Goal: Task Accomplishment & Management: Manage account settings

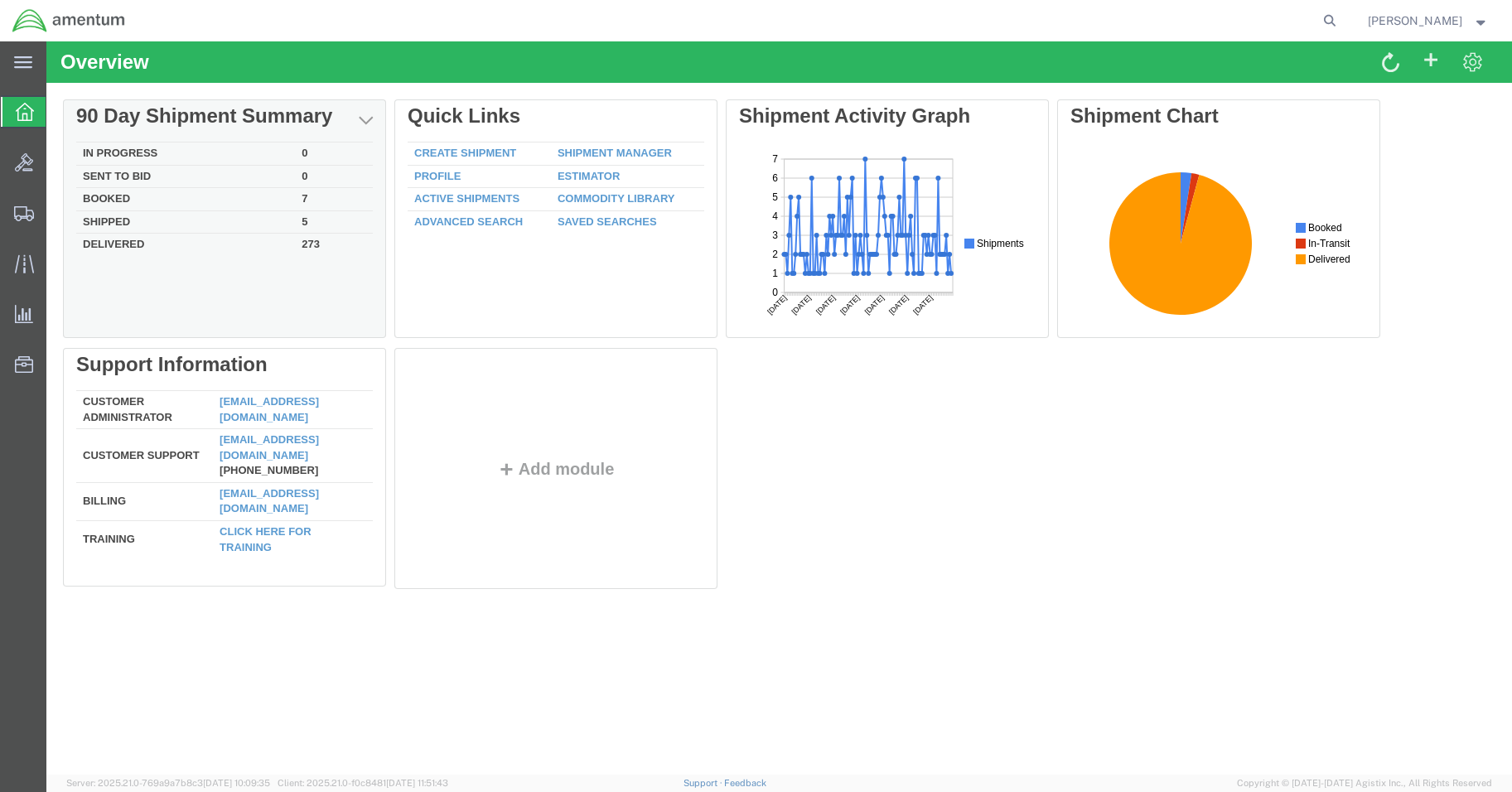
click at [110, 158] on div "Delete 90 Day Shipment Summary In Progress 0 Sent To Bid 0 Booked 7 Shipped 5 D…" at bounding box center [779, 348] width 1432 height 497
click at [111, 154] on div "Delete 90 Day Shipment Summary In Progress 0 Sent To Bid 0 Booked 7 Shipped 5 D…" at bounding box center [779, 348] width 1432 height 497
click at [128, 147] on td "In Progress" at bounding box center [185, 154] width 219 height 23
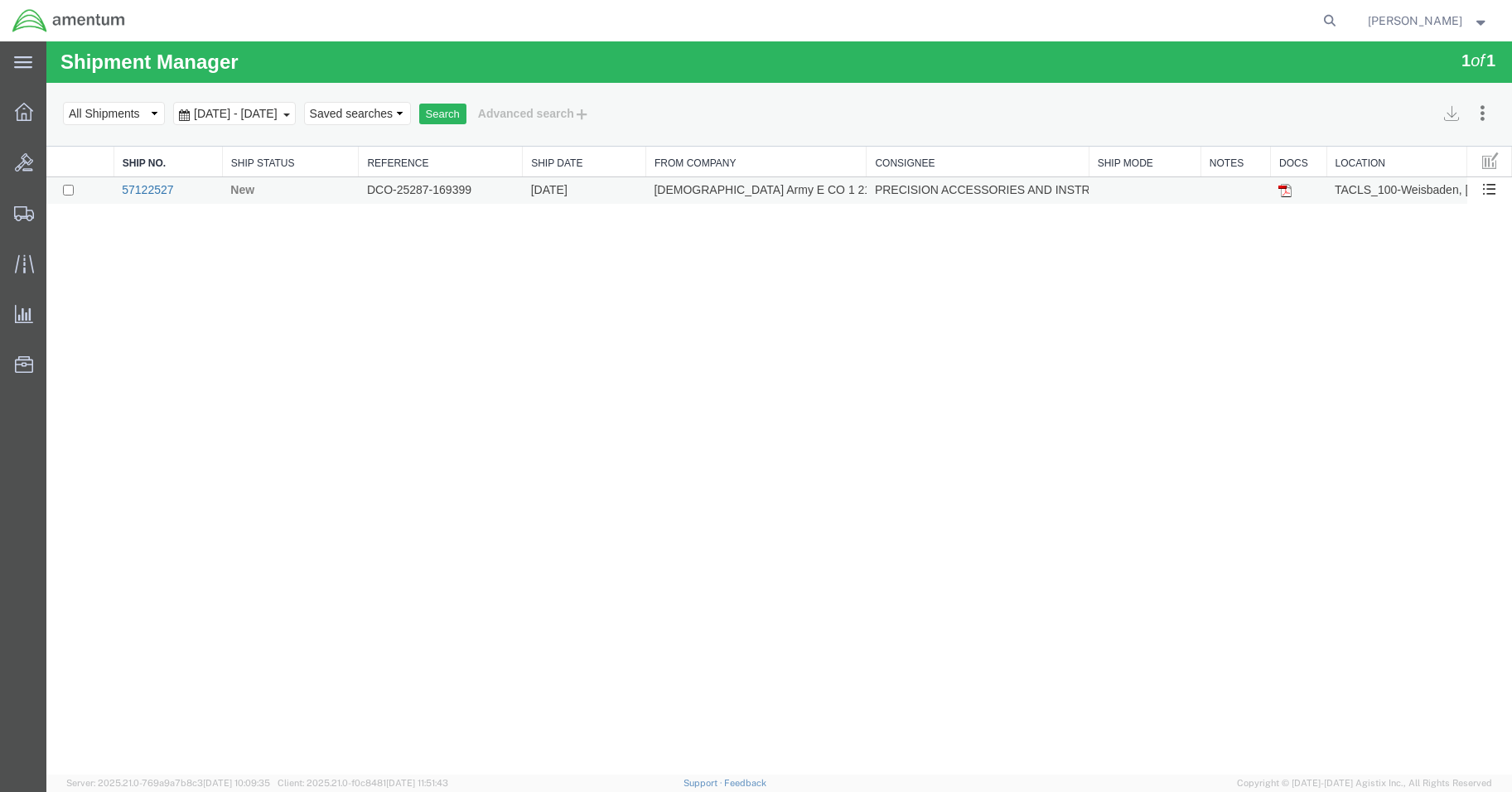
click at [153, 188] on link "57122527" at bounding box center [147, 190] width 51 height 13
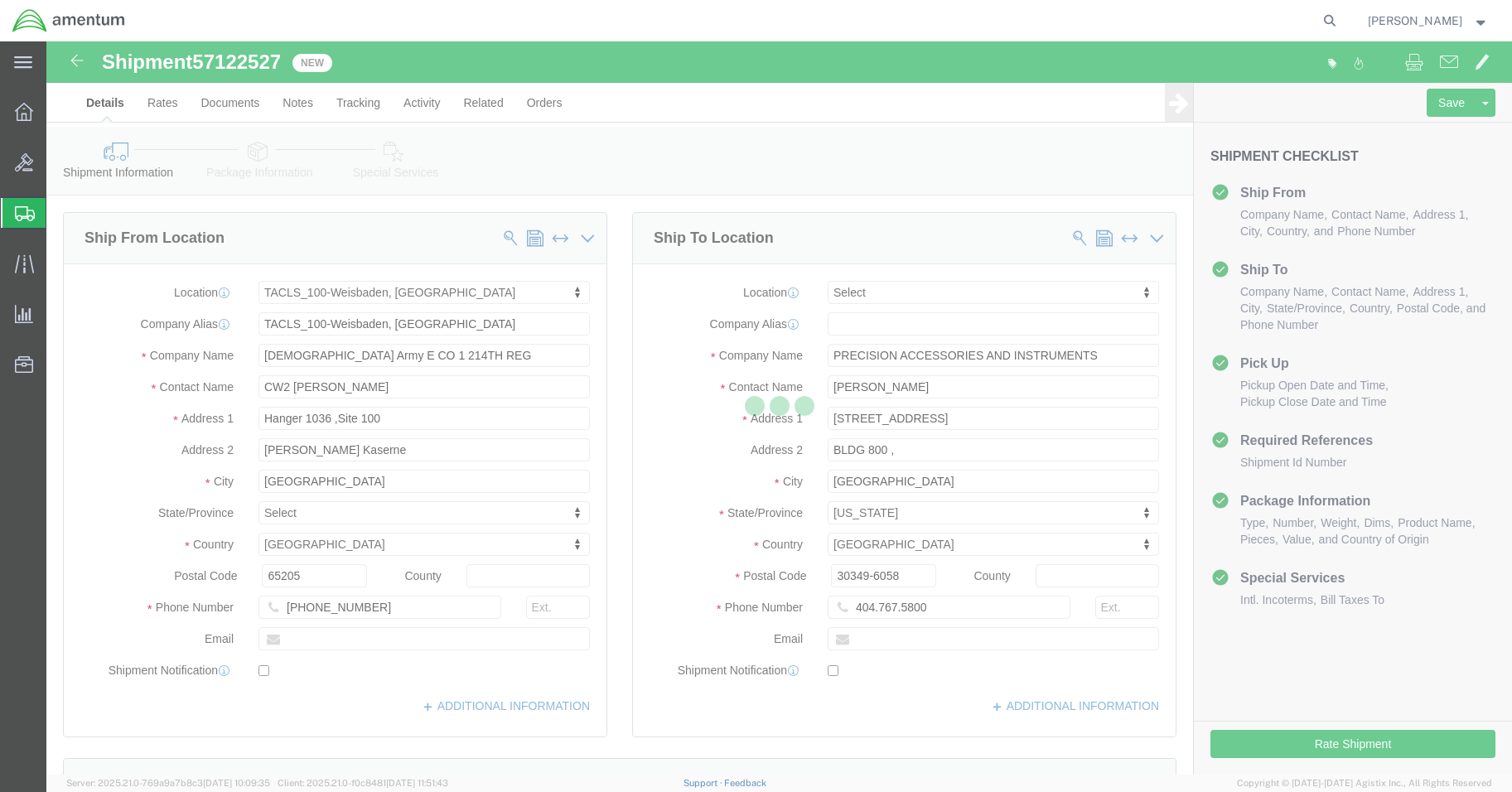
select select "42677"
select select
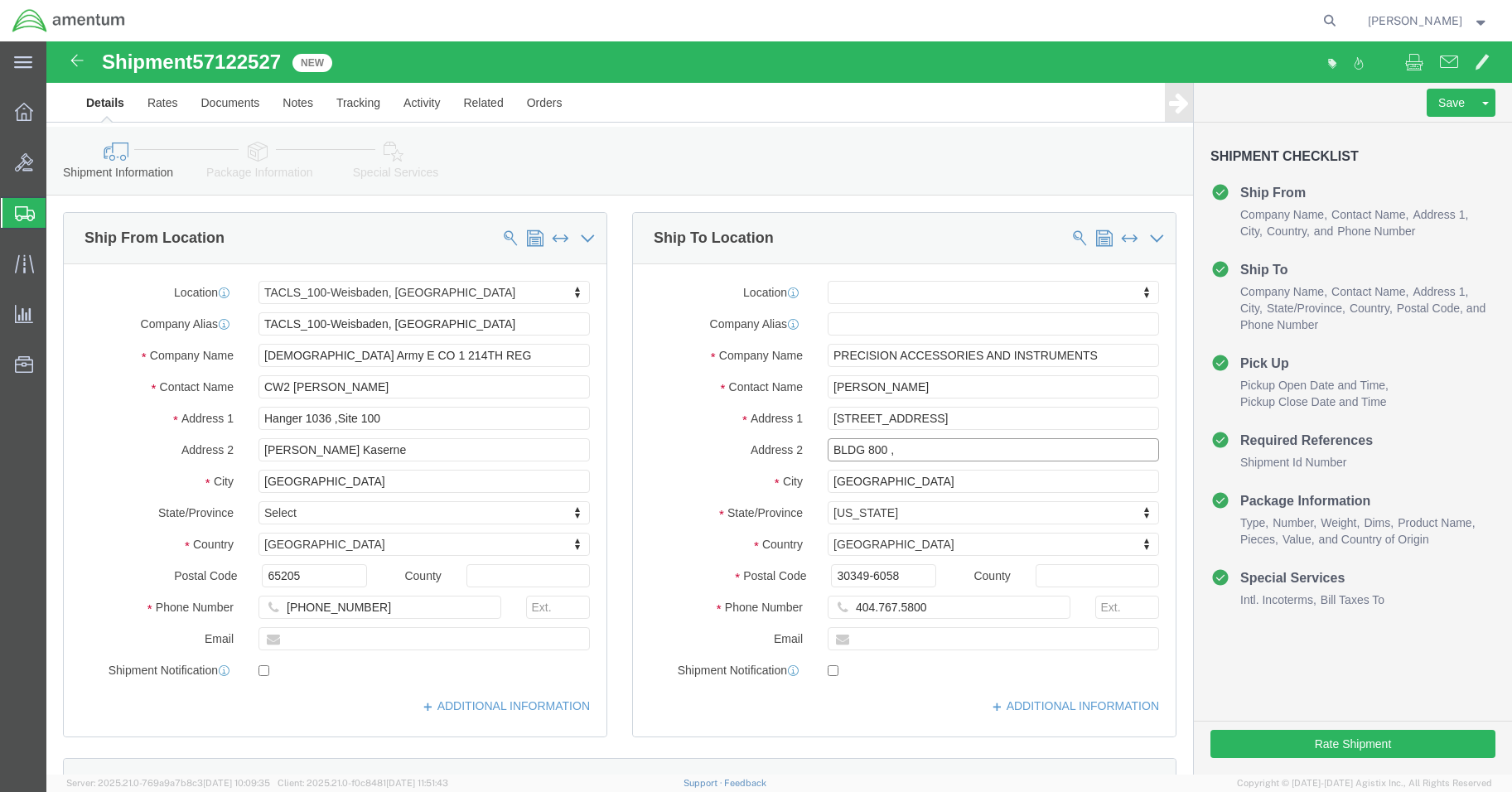
click input "BLDG 800 ,"
type input "BLDG 800"
click input "404.767.5800"
click input "404.767-5800"
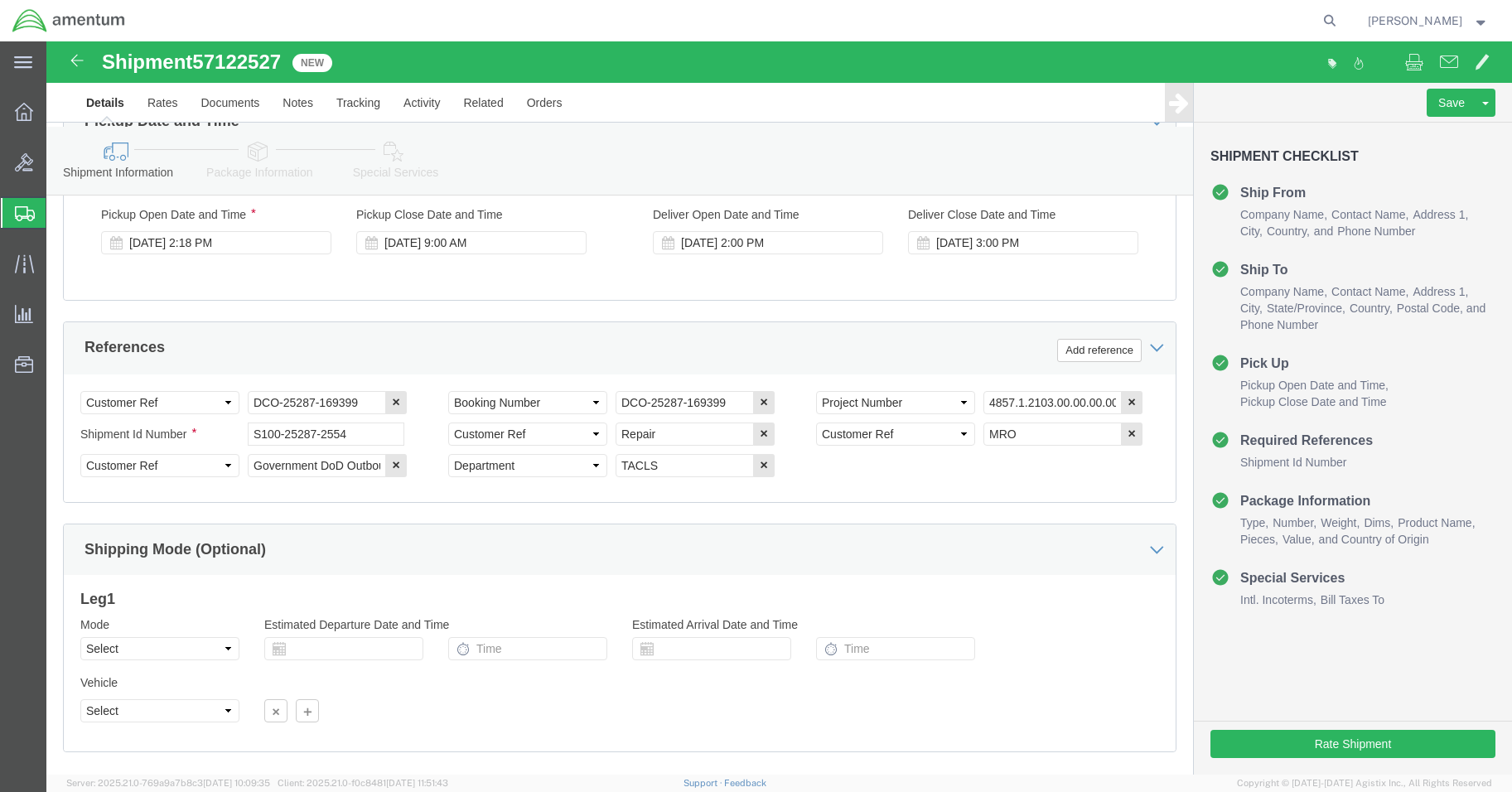
scroll to position [757, 0]
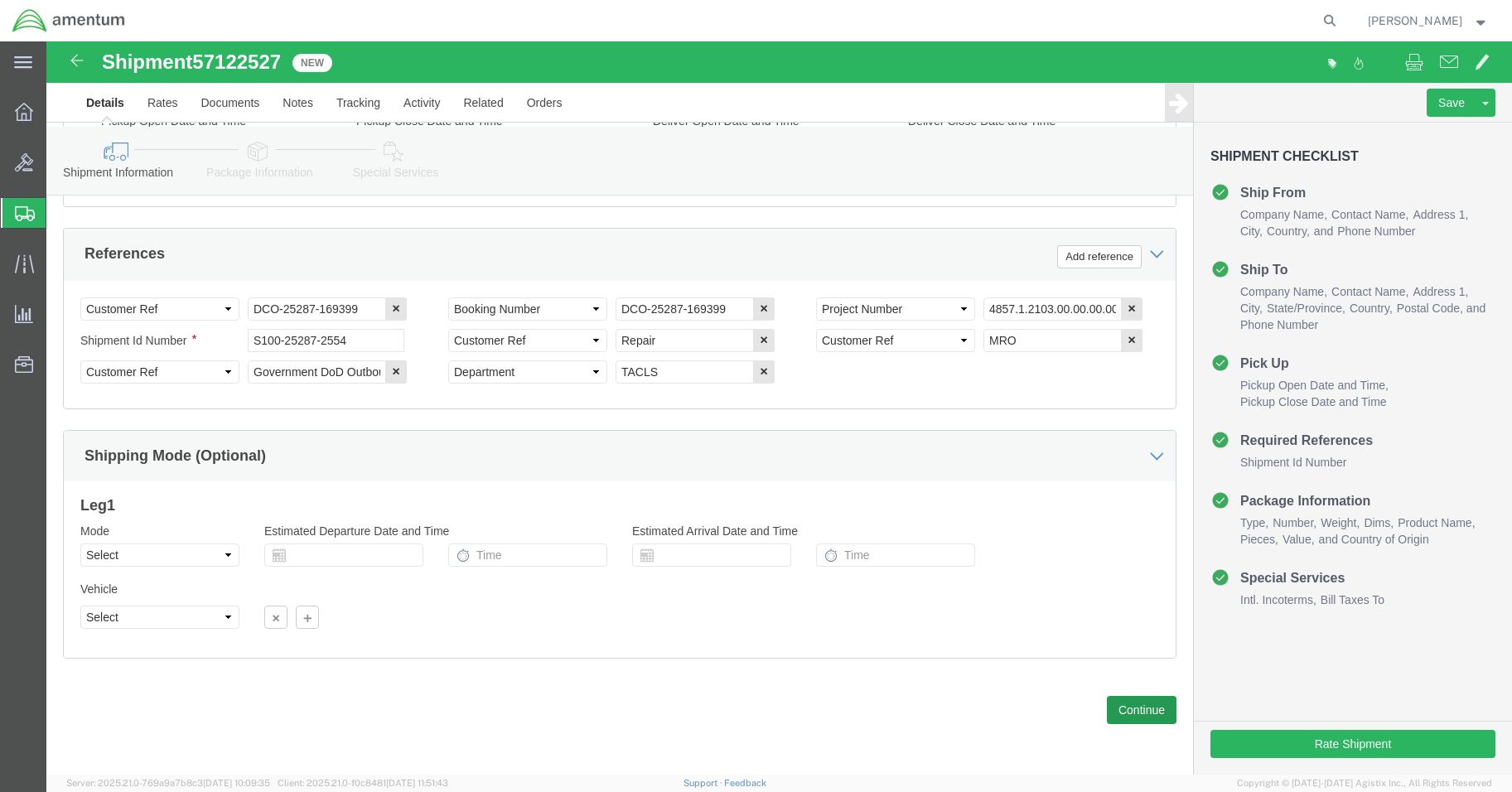
type input "[PHONE_NUMBER]"
click button "Continue"
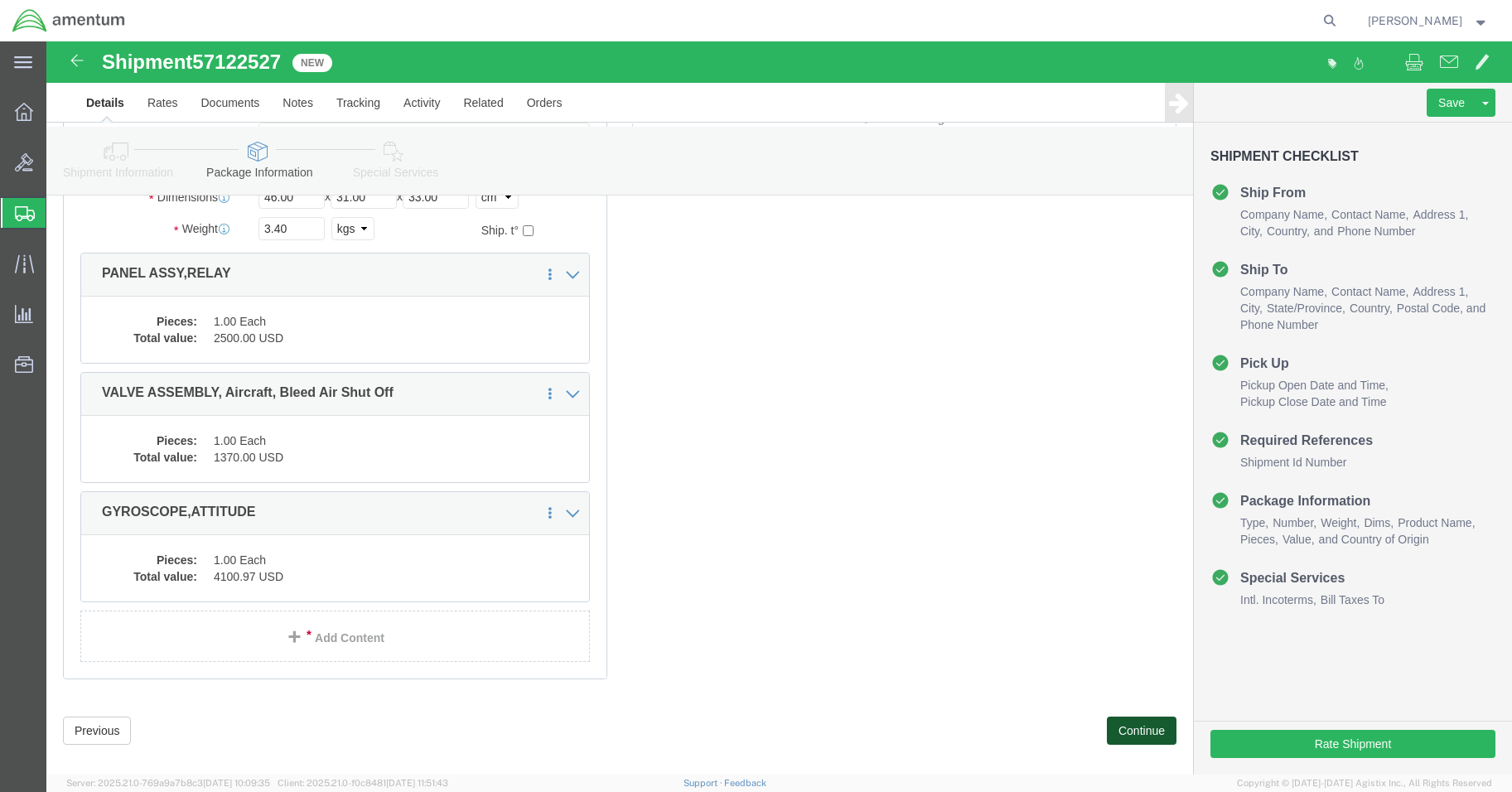
scroll to position [233, 0]
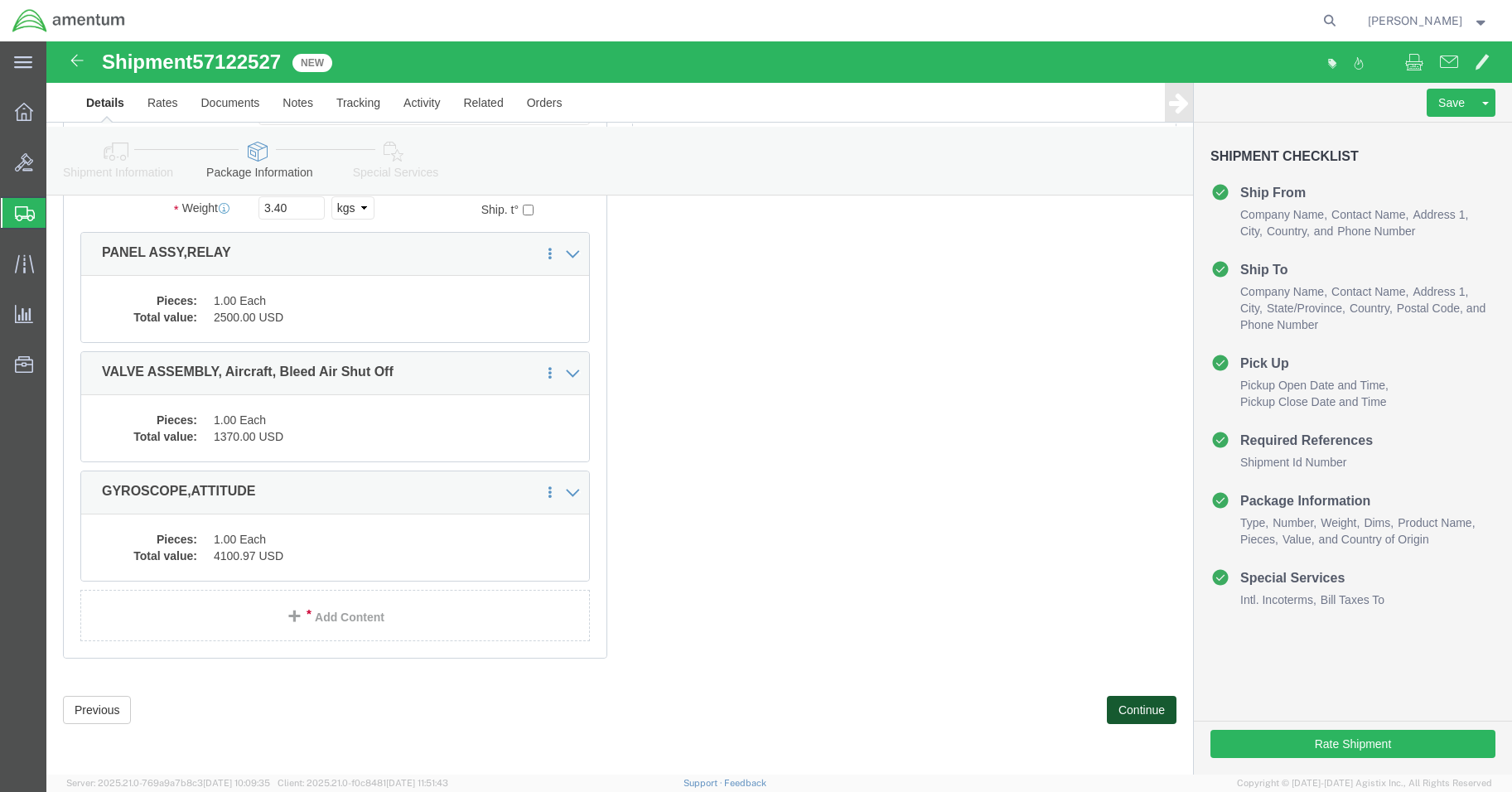
click button "Continue"
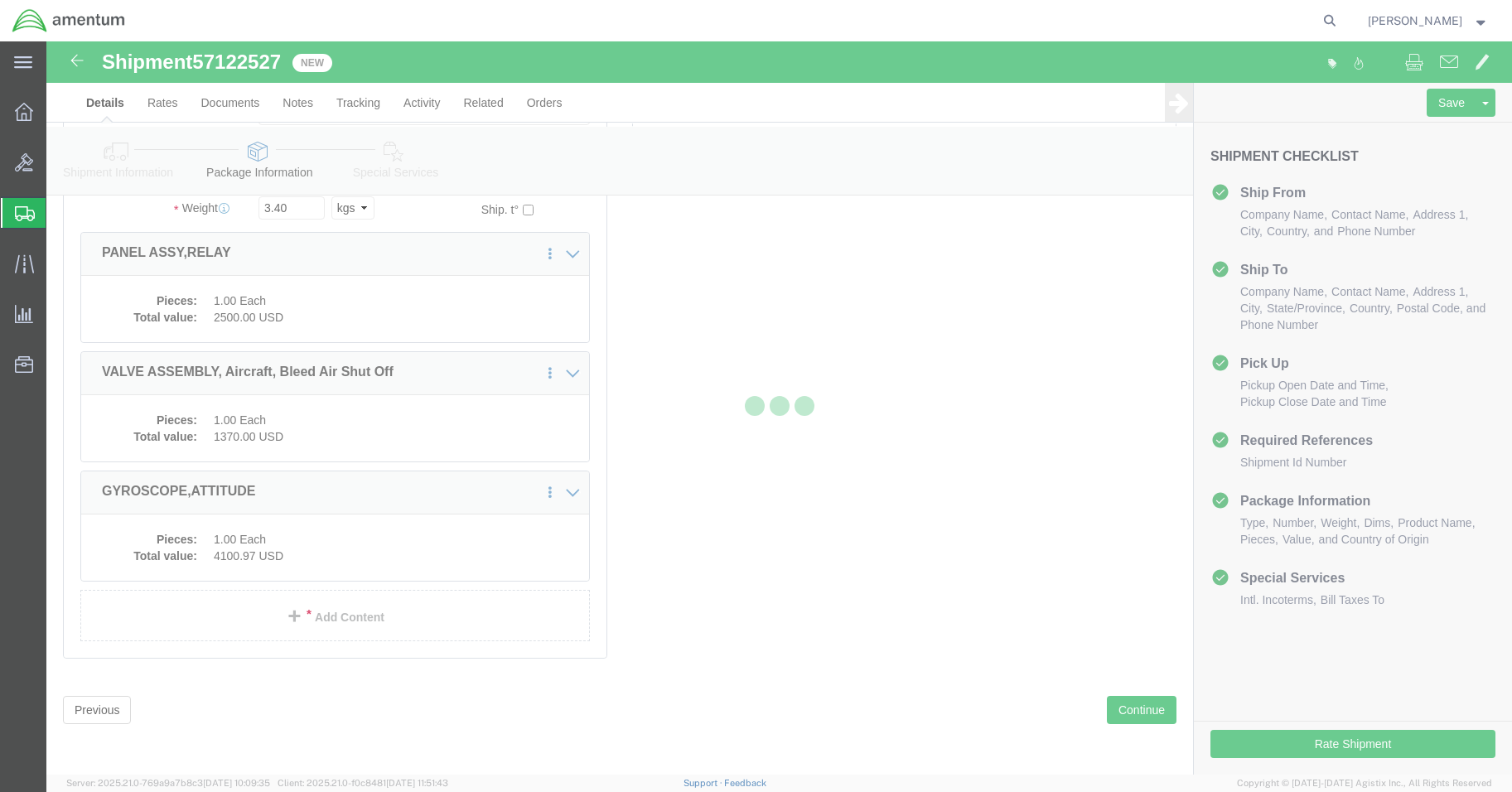
select select
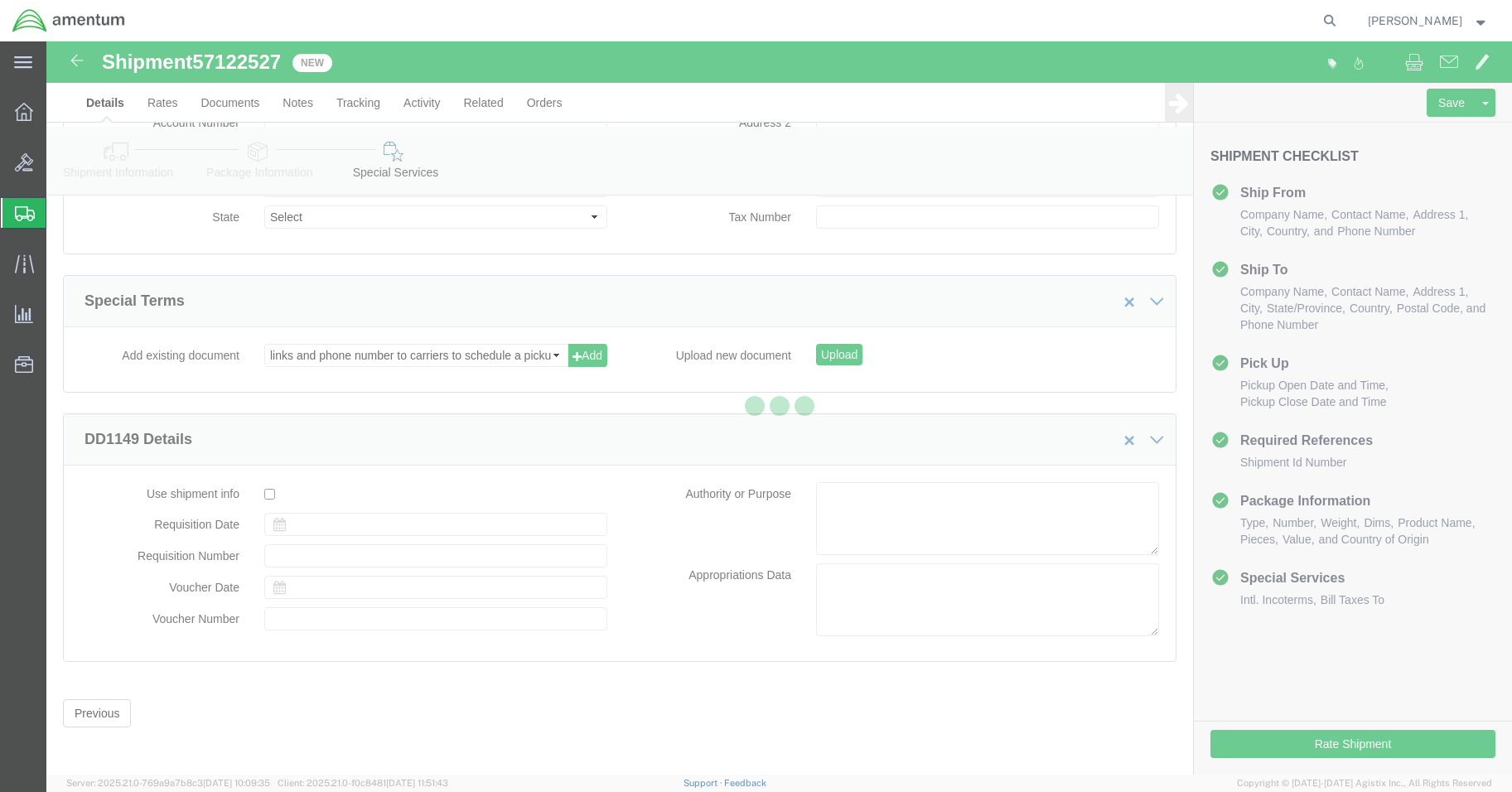
select select "DEPARTMENT"
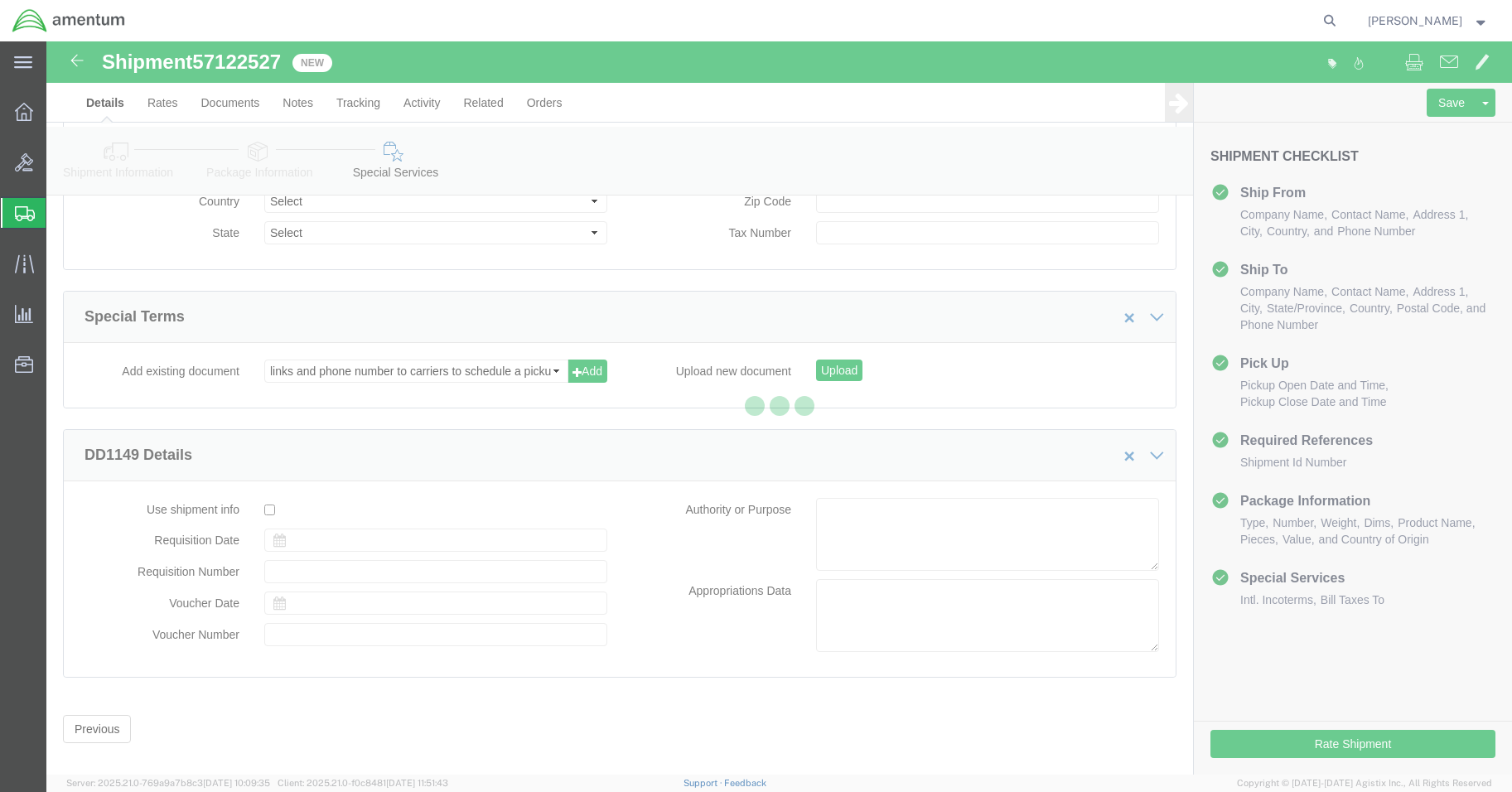
scroll to position [2064, 0]
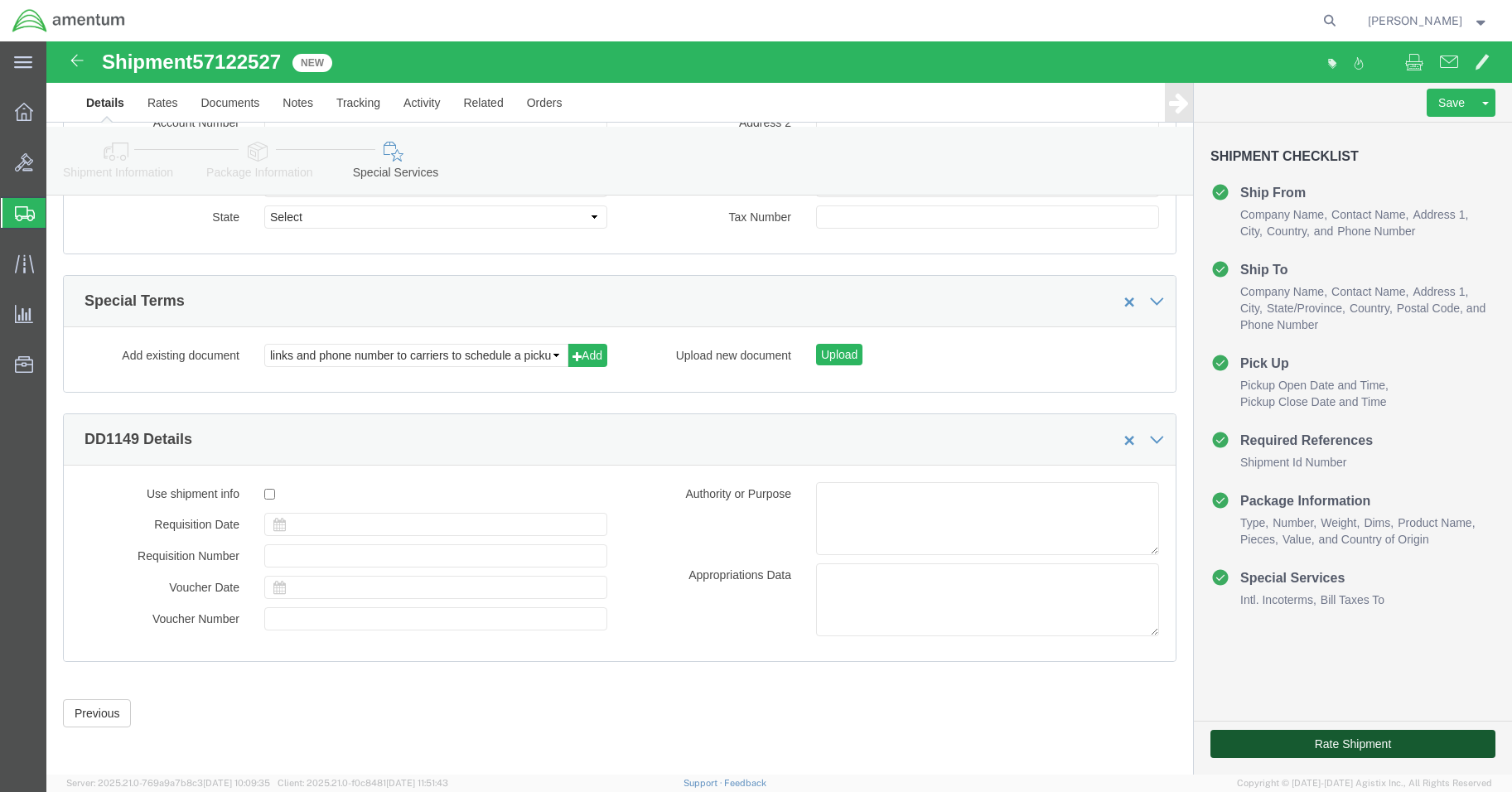
click button "Rate Shipment"
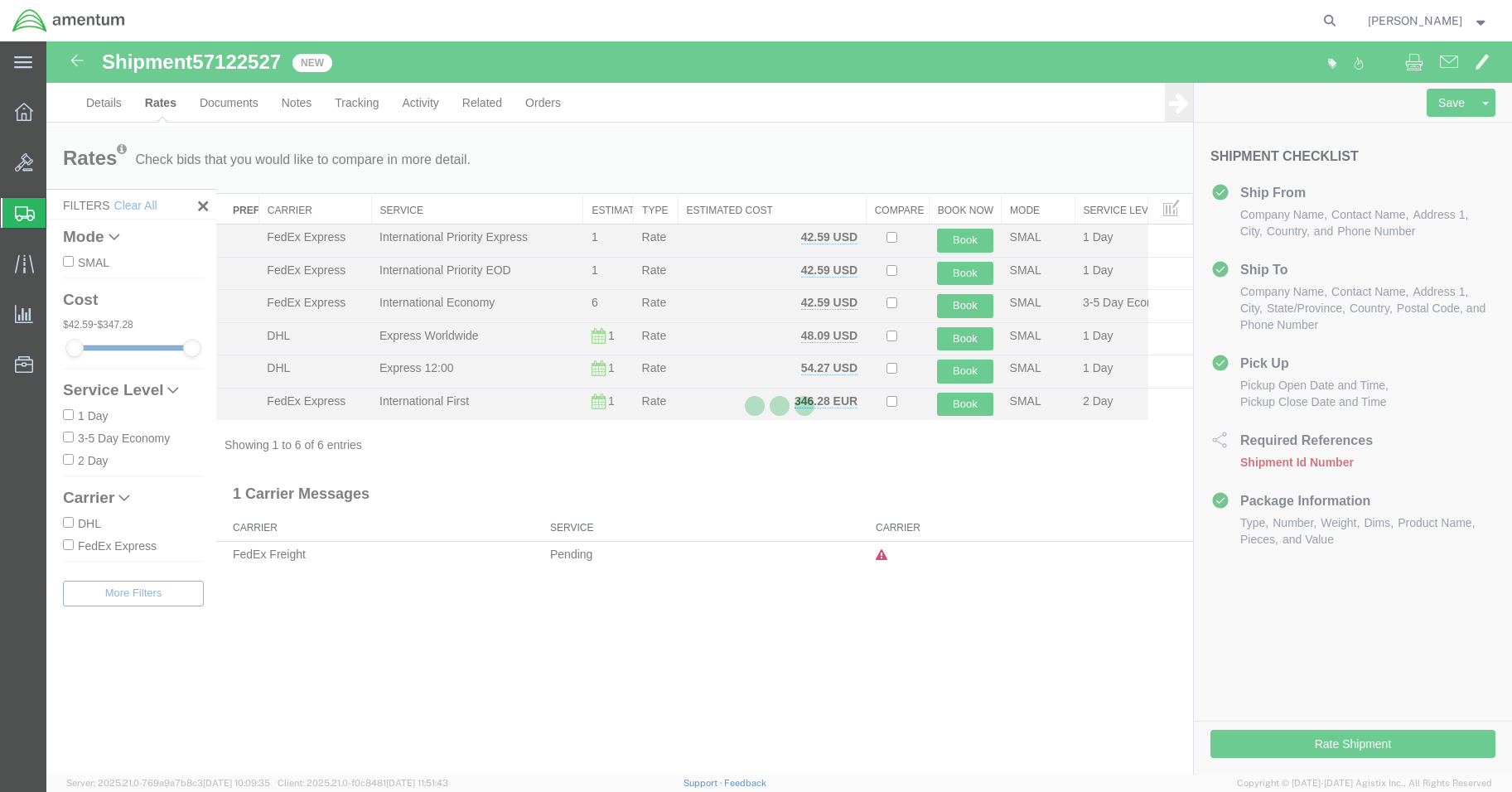
scroll to position [0, 0]
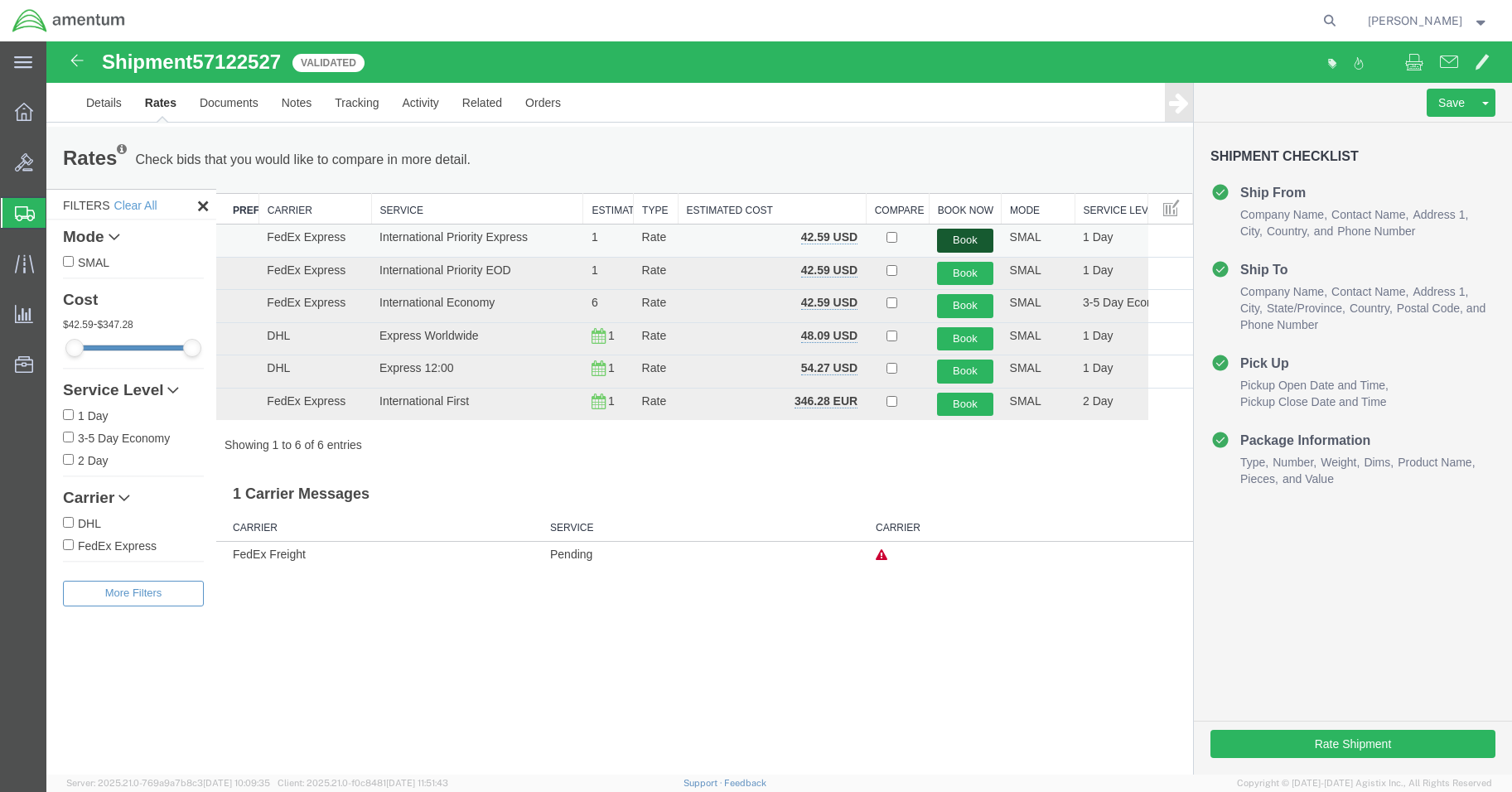
click at [958, 238] on button "Book" at bounding box center [965, 241] width 55 height 24
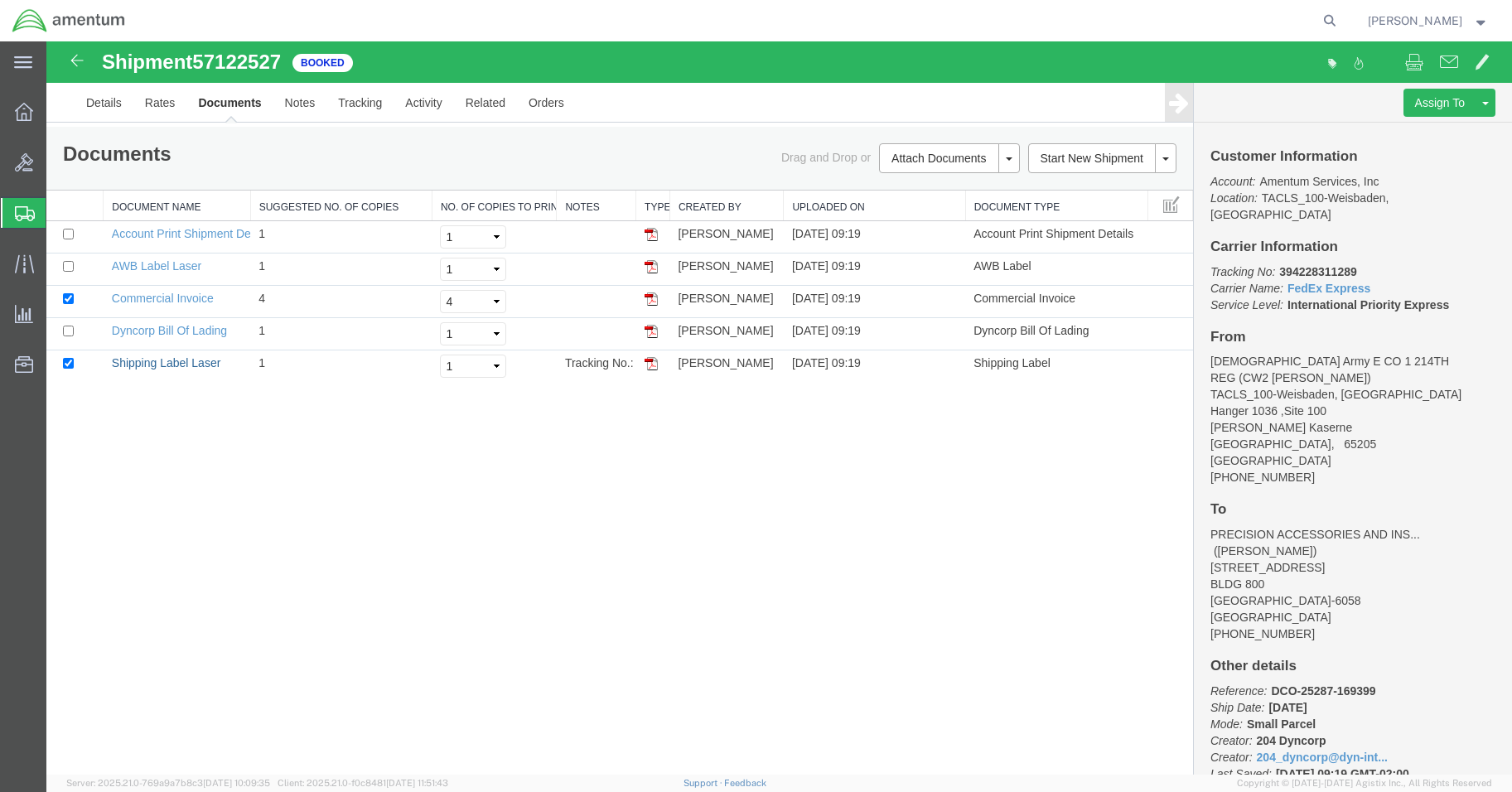
drag, startPoint x: 177, startPoint y: 368, endPoint x: 1186, endPoint y: 127, distance: 1037.4
click at [177, 368] on link "Shipping Label Laser" at bounding box center [166, 363] width 109 height 13
